Goal: Find specific page/section

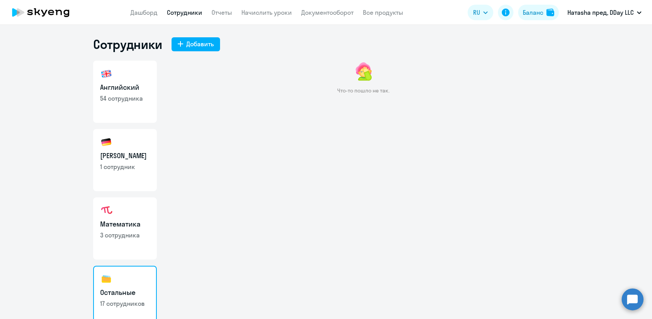
scroll to position [77, 0]
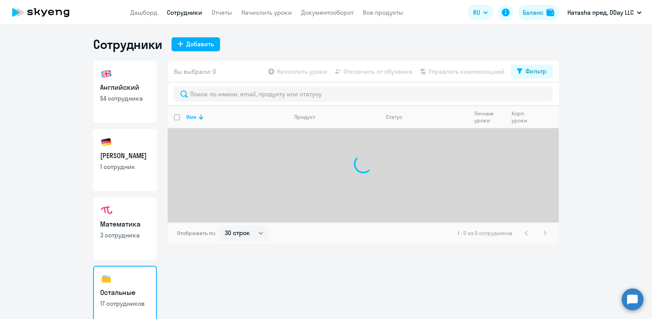
select select "30"
click at [144, 106] on link "Английский 54 сотрудника" at bounding box center [125, 92] width 64 height 62
select select "30"
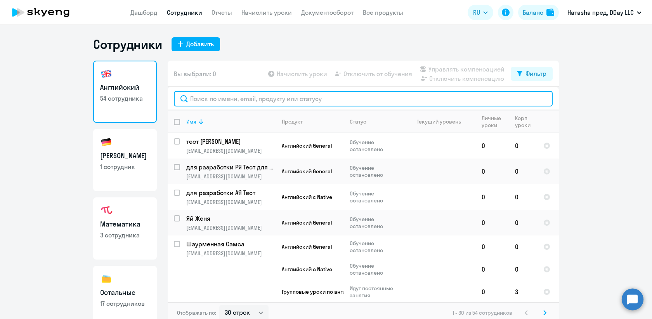
click at [254, 99] on input "text" at bounding box center [363, 99] width 379 height 16
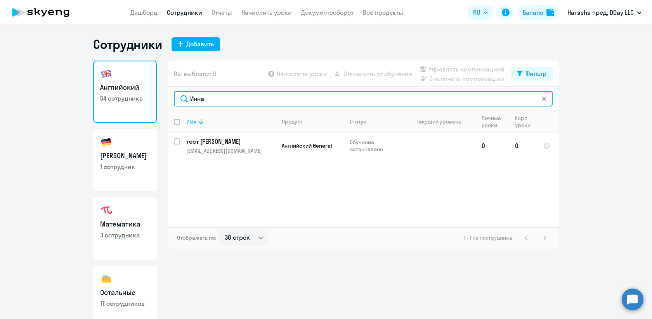
type input "Инна"
